Goal: Task Accomplishment & Management: Manage account settings

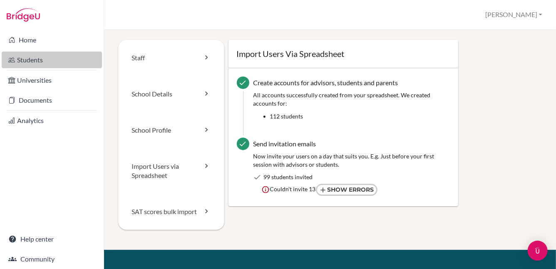
click at [34, 58] on link "Students" at bounding box center [52, 60] width 100 height 17
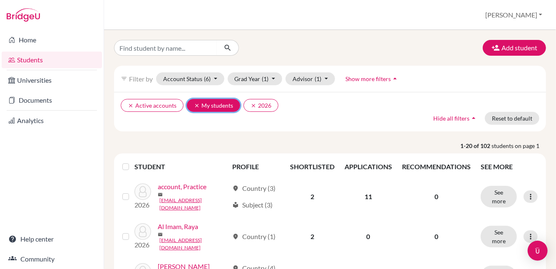
click at [194, 105] on icon "clear" at bounding box center [197, 106] width 6 height 6
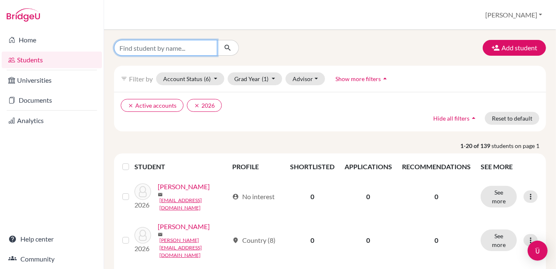
click at [188, 48] on input "Find student by name..." at bounding box center [165, 48] width 103 height 16
type input "raya"
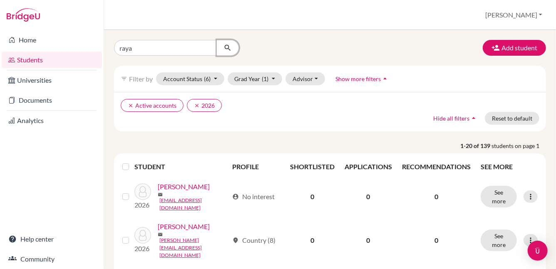
click at [227, 45] on icon "submit" at bounding box center [227, 48] width 8 height 8
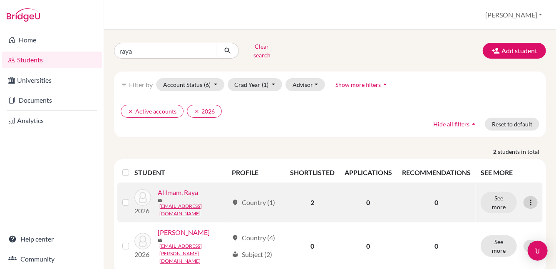
click at [526, 198] on icon at bounding box center [530, 202] width 8 height 8
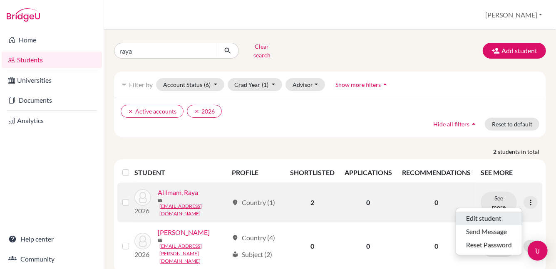
click at [504, 212] on button "Edit student" at bounding box center [489, 218] width 66 height 13
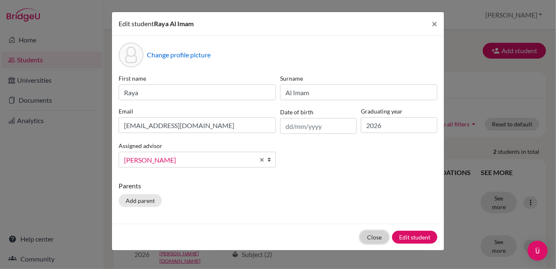
click at [371, 236] on button "Close" at bounding box center [374, 237] width 29 height 13
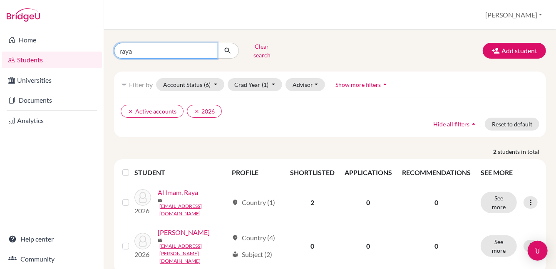
click at [142, 47] on input "raya" at bounding box center [165, 51] width 103 height 16
type input "r"
type input "[PERSON_NAME]"
click button "submit" at bounding box center [228, 51] width 22 height 16
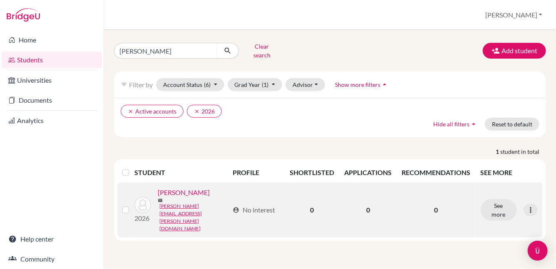
click at [182, 190] on link "[PERSON_NAME]" at bounding box center [184, 193] width 52 height 10
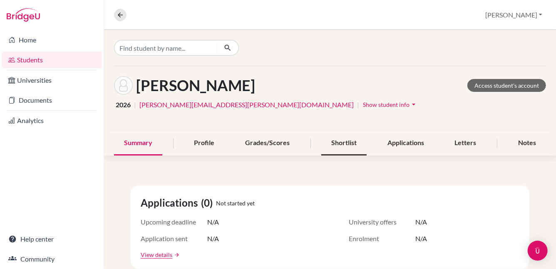
click at [342, 142] on div "Shortlist" at bounding box center [343, 143] width 45 height 25
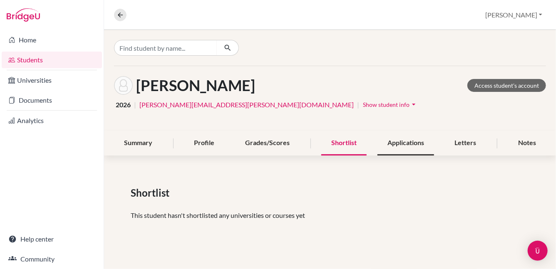
click at [407, 145] on div "Applications" at bounding box center [405, 143] width 57 height 25
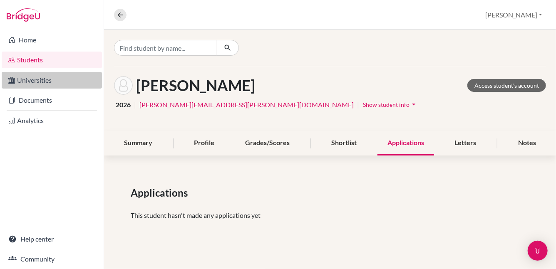
click at [43, 79] on link "Universities" at bounding box center [52, 80] width 100 height 17
